Goal: Communication & Community: Answer question/provide support

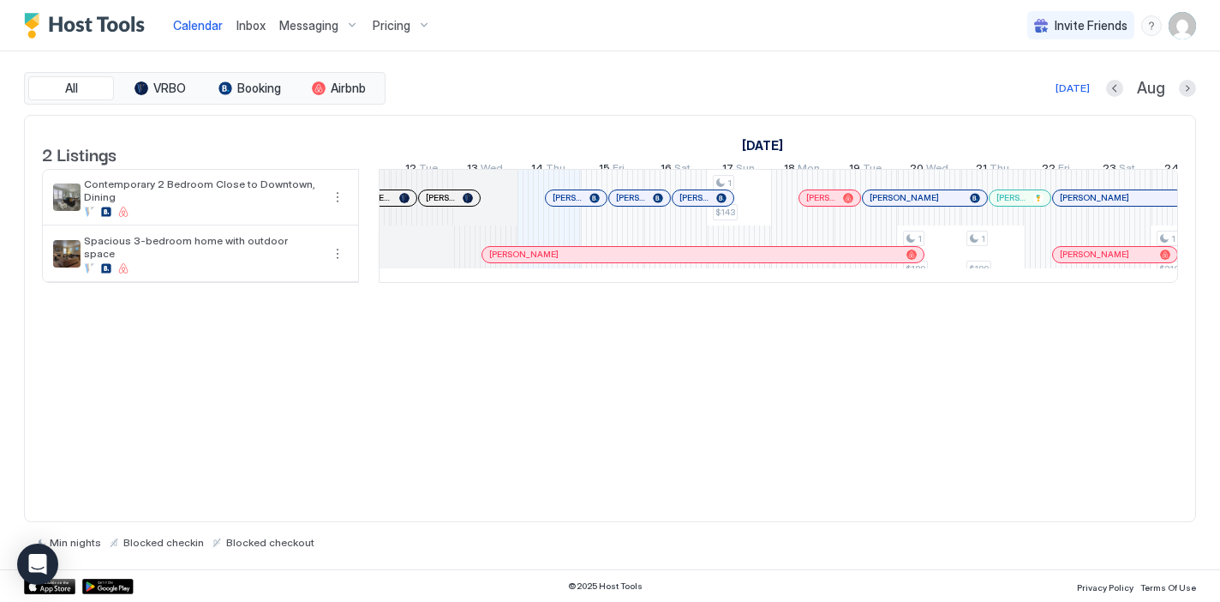
click at [627, 205] on div at bounding box center [627, 198] width 14 height 14
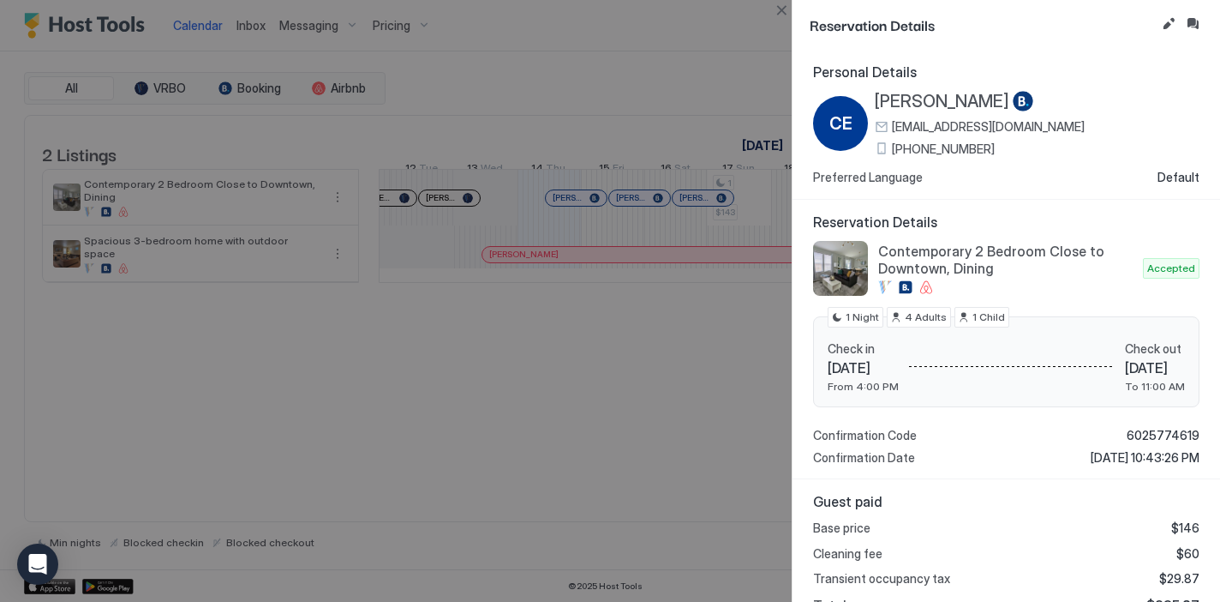
click at [682, 399] on div at bounding box center [610, 301] width 1220 height 602
click at [648, 51] on div at bounding box center [610, 301] width 1220 height 602
click at [705, 54] on div at bounding box center [610, 301] width 1220 height 602
click at [1191, 26] on button "Inbox" at bounding box center [1193, 24] width 21 height 21
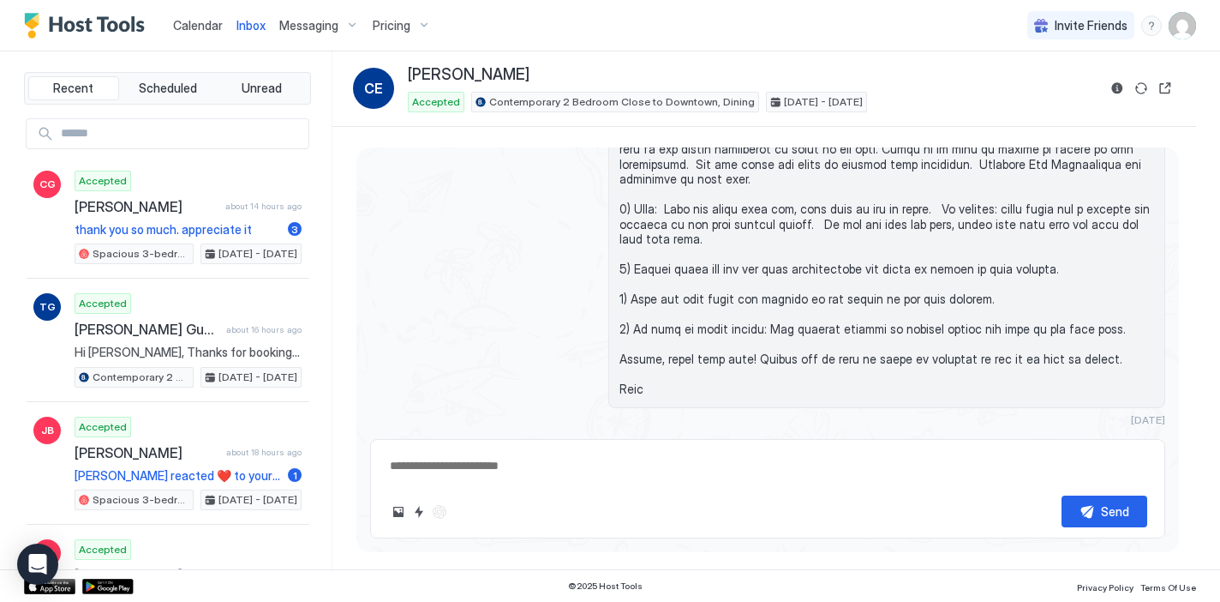
type textarea "*"
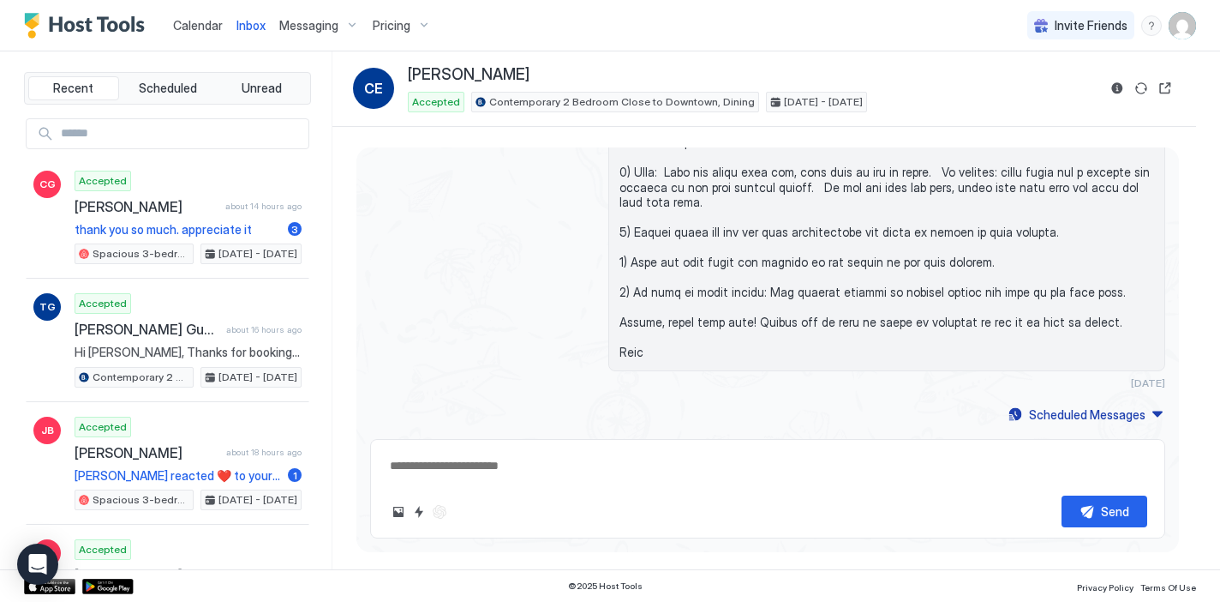
click at [189, 33] on link "Calendar" at bounding box center [198, 25] width 50 height 18
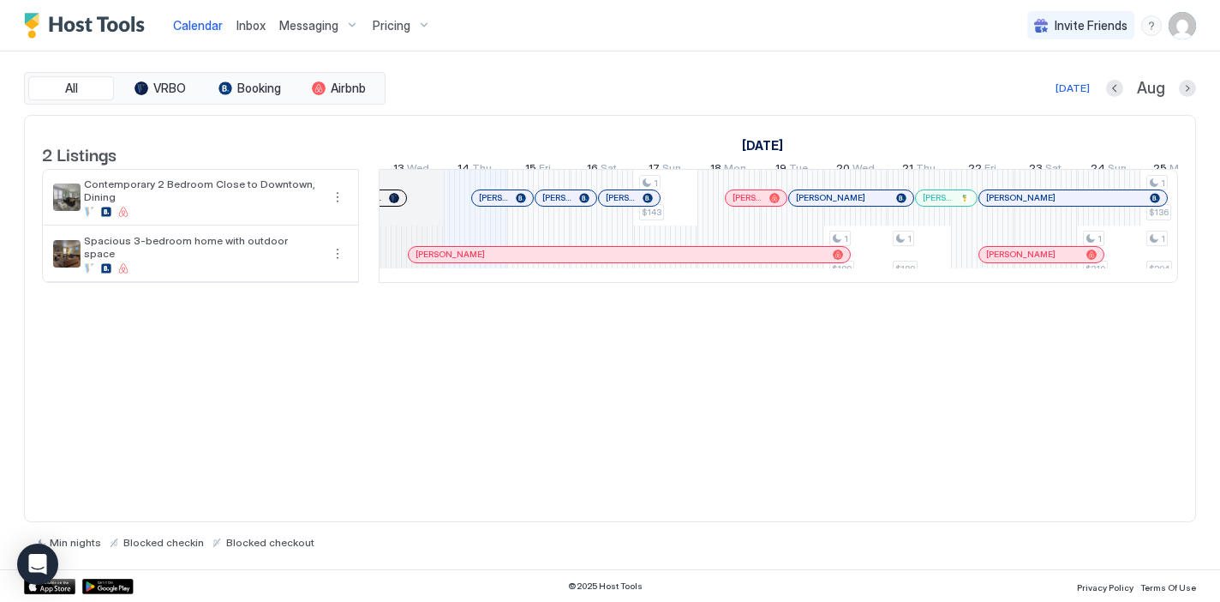
scroll to position [0, 872]
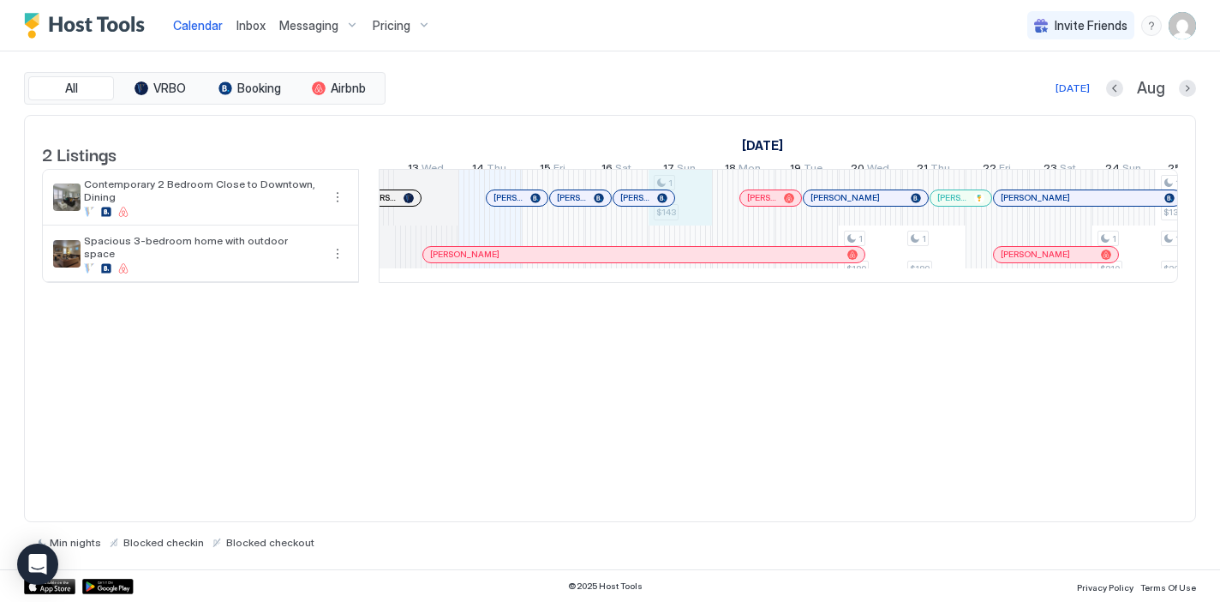
click at [697, 213] on div "1 $143 1 $189 1 $189 1 $210 1 $136 1 $204 1 $133 1 $199 1 $137 1 $199 1 $147 1 …" at bounding box center [1187, 226] width 3361 height 112
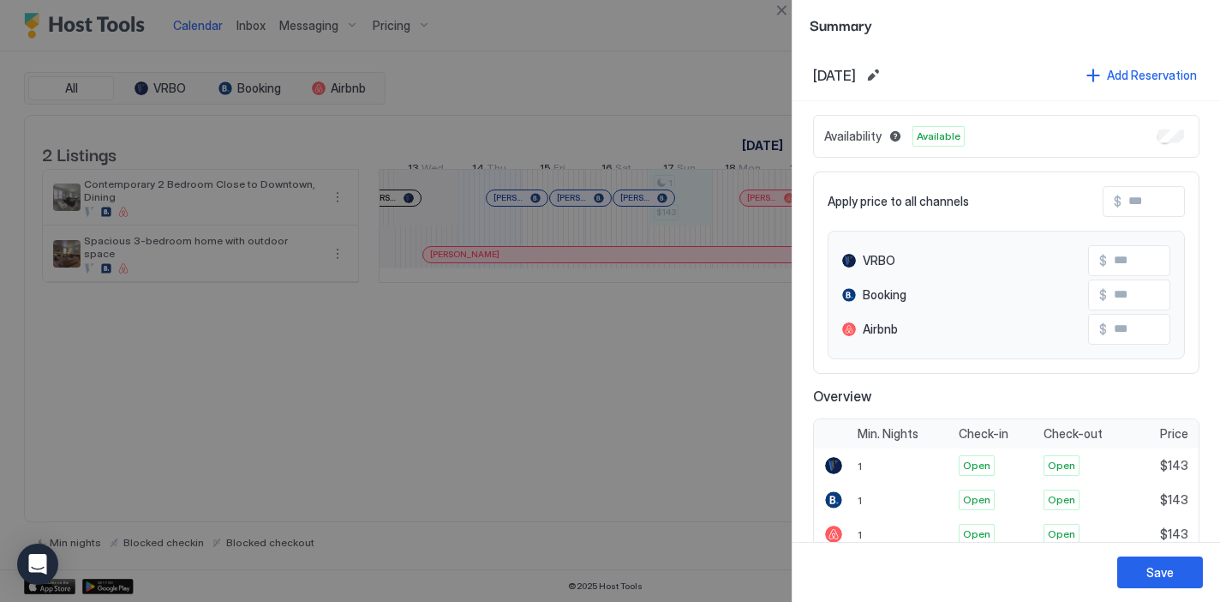
click at [672, 379] on div at bounding box center [610, 301] width 1220 height 602
click at [782, 10] on button "Close" at bounding box center [781, 10] width 21 height 21
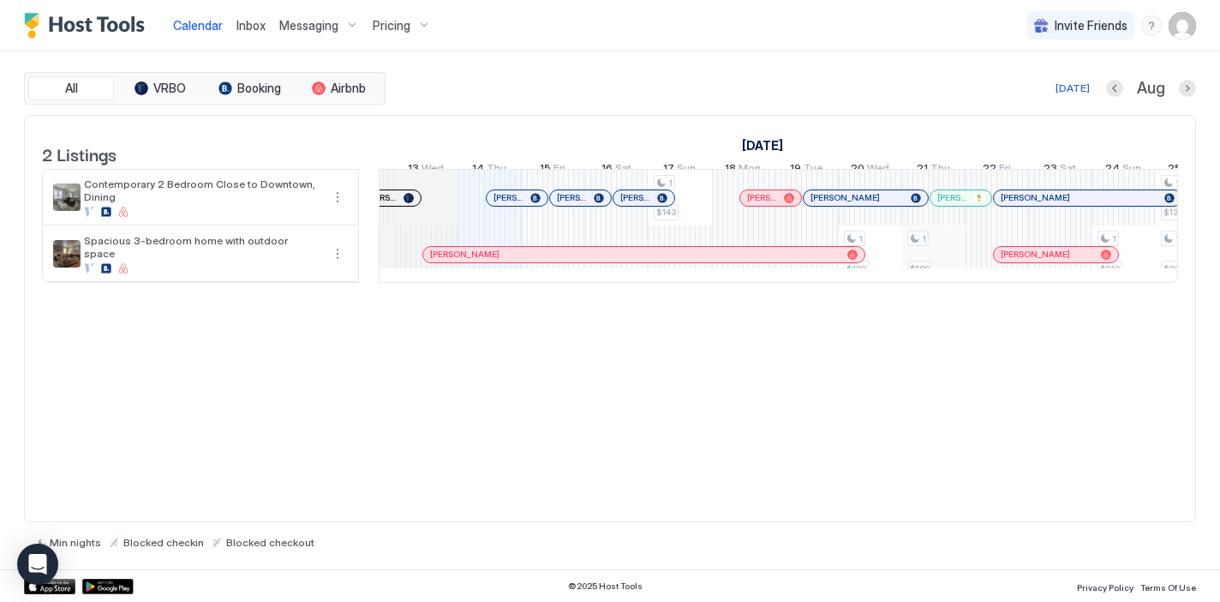
scroll to position [0, 939]
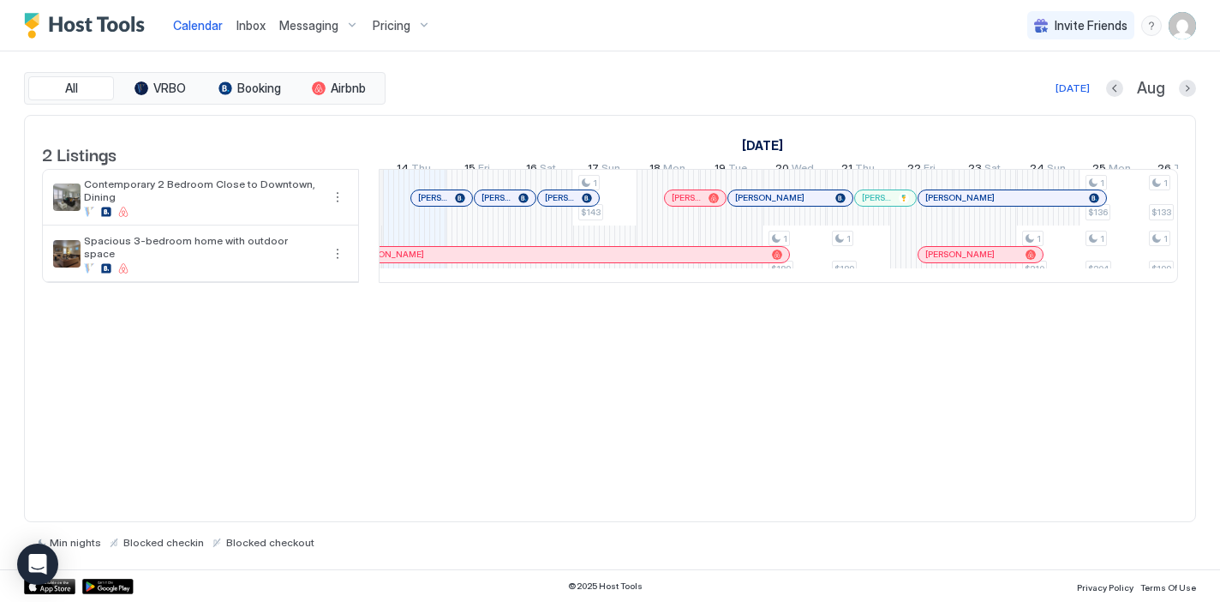
click at [897, 205] on div at bounding box center [897, 198] width 14 height 14
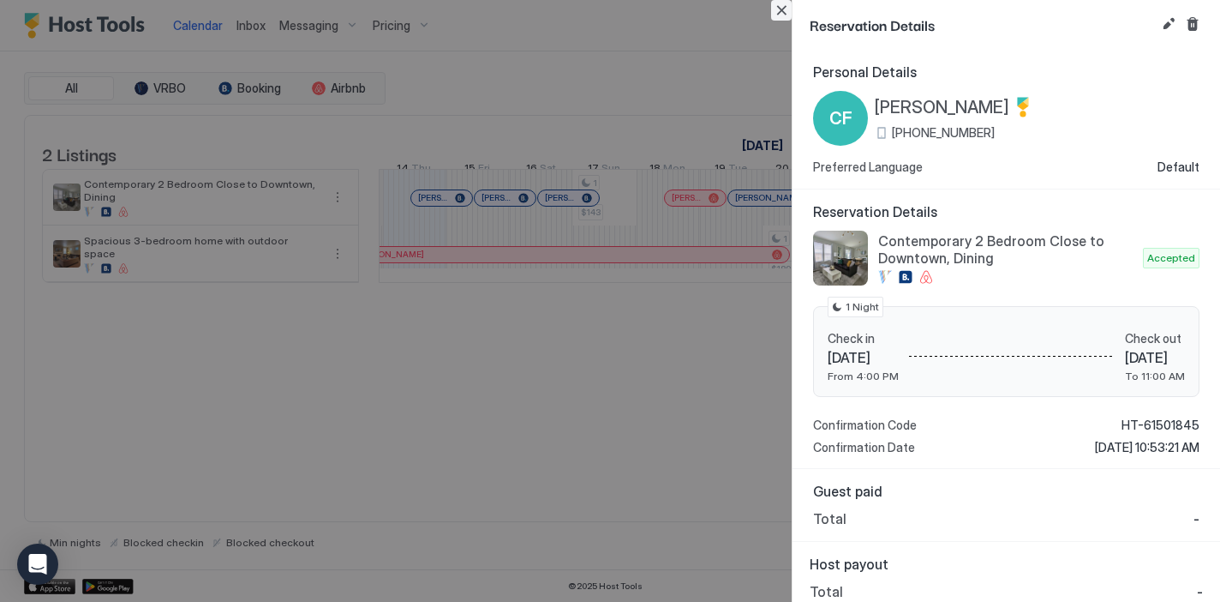
click at [788, 9] on button "Close" at bounding box center [781, 10] width 21 height 21
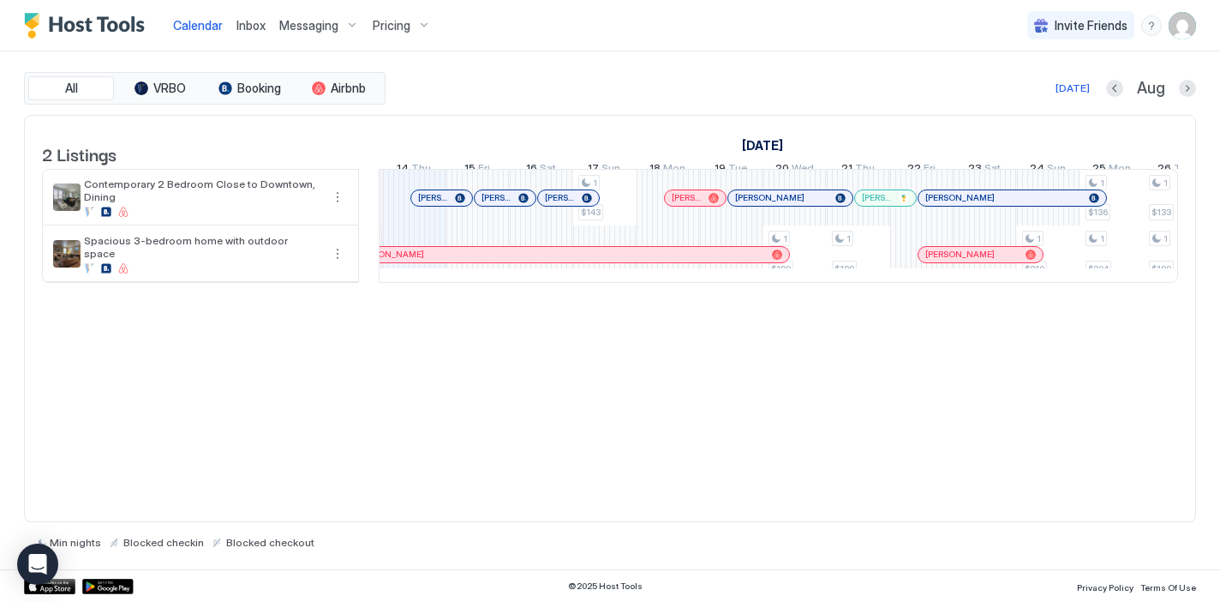
click at [694, 203] on span "[PERSON_NAME]" at bounding box center [687, 197] width 30 height 11
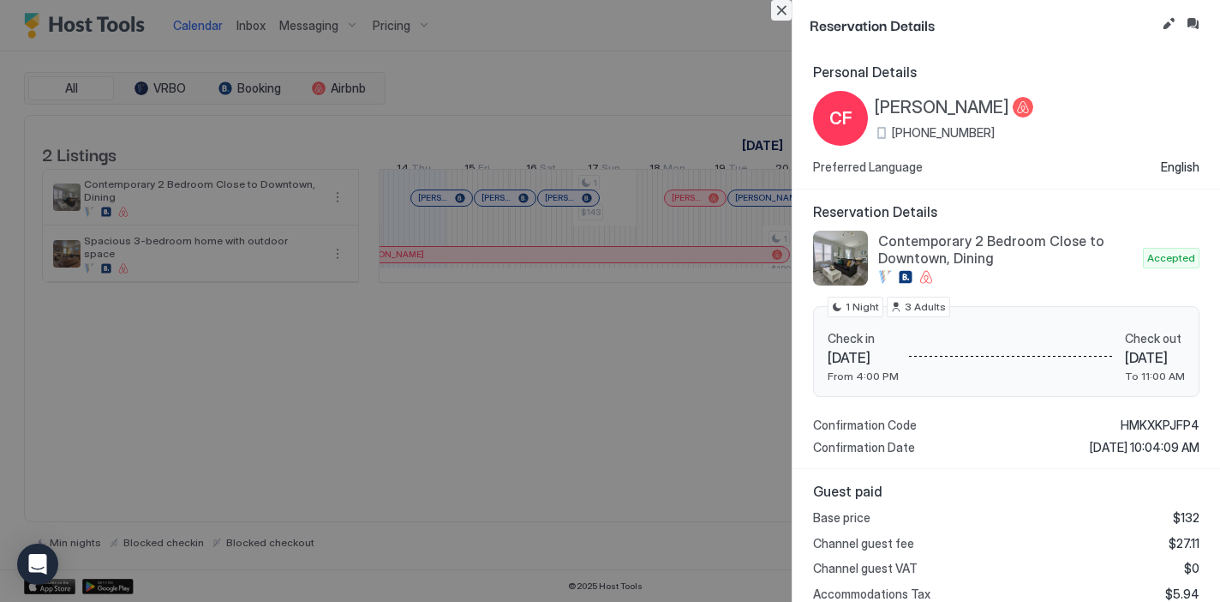
click at [786, 10] on button "Close" at bounding box center [781, 10] width 21 height 21
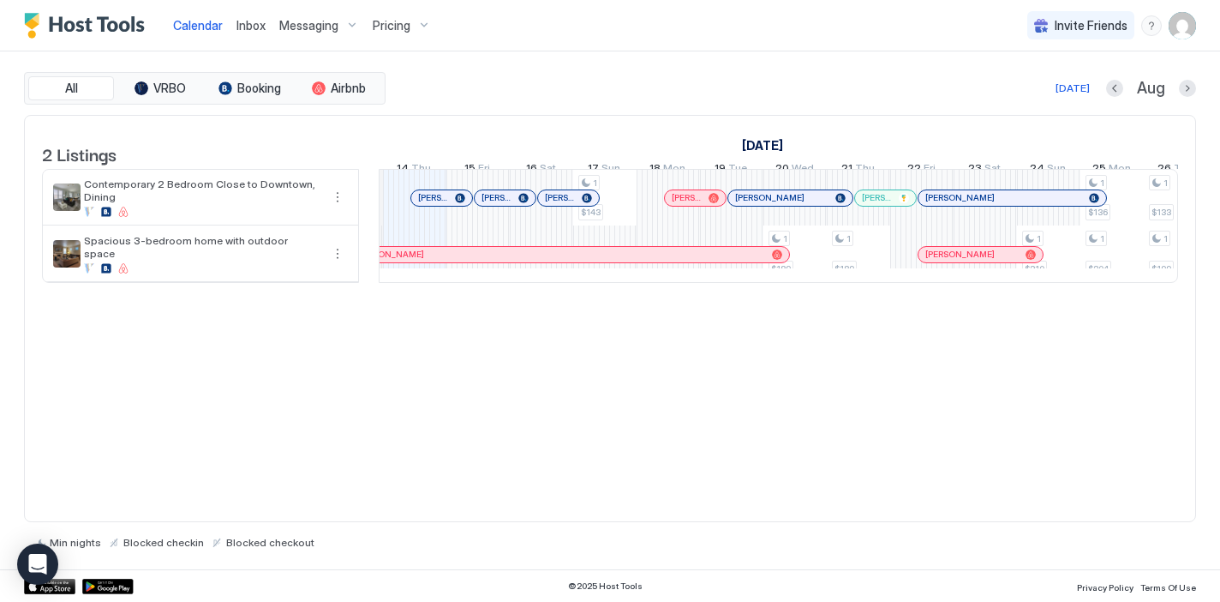
click at [900, 205] on div at bounding box center [900, 198] width 14 height 14
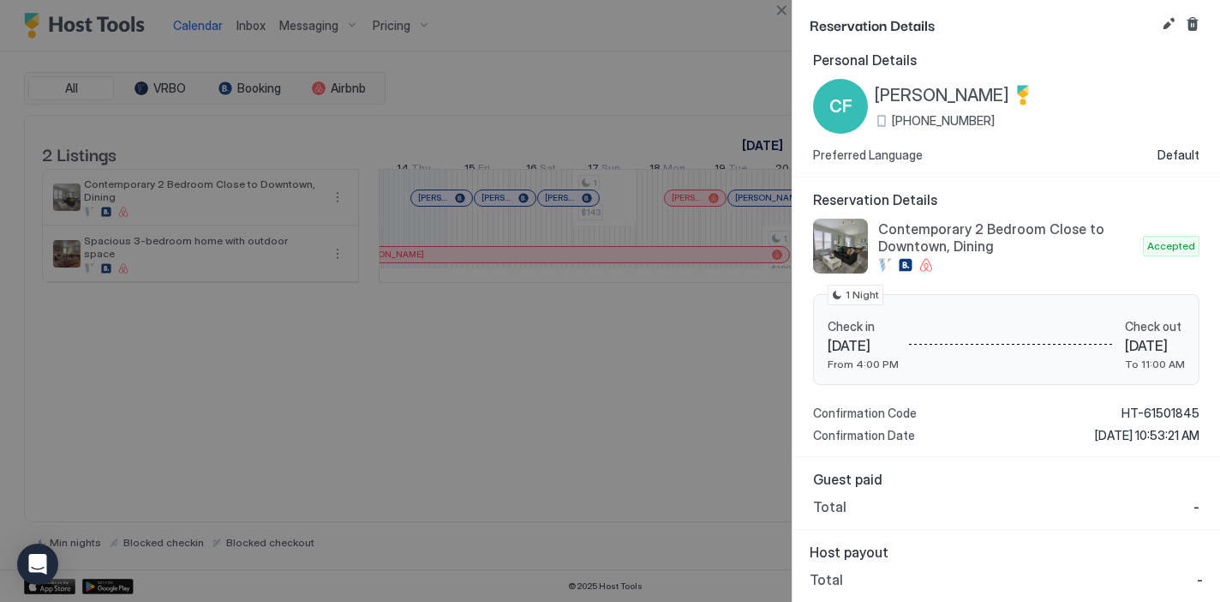
scroll to position [0, 0]
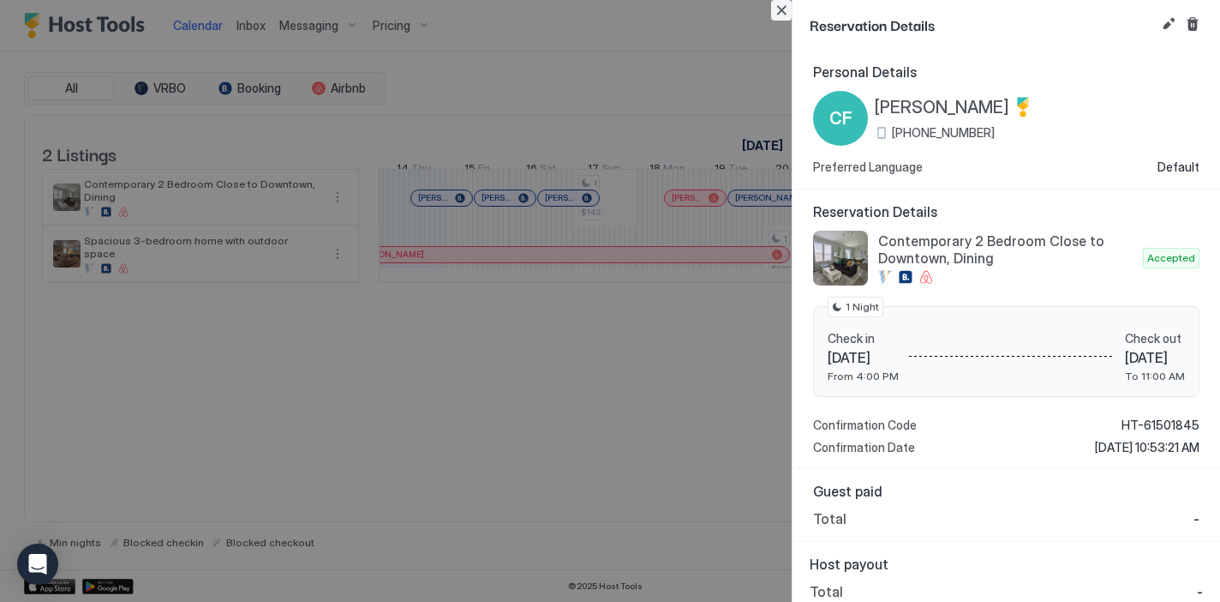
click at [783, 9] on button "Close" at bounding box center [781, 10] width 21 height 21
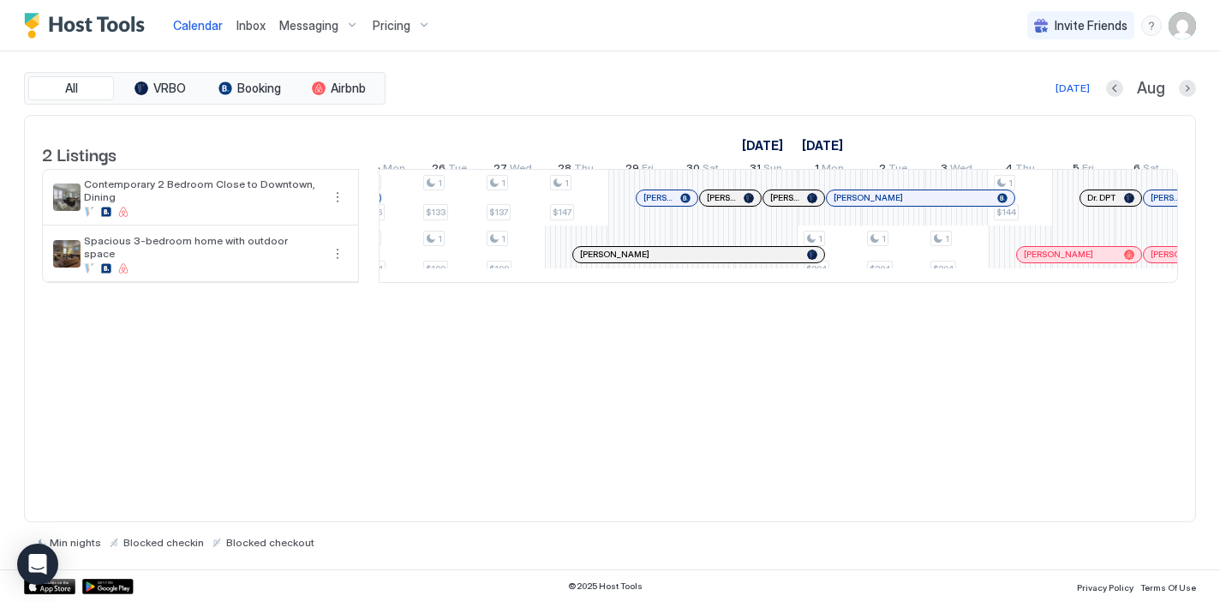
scroll to position [0, 1861]
